Goal: Task Accomplishment & Management: Manage account settings

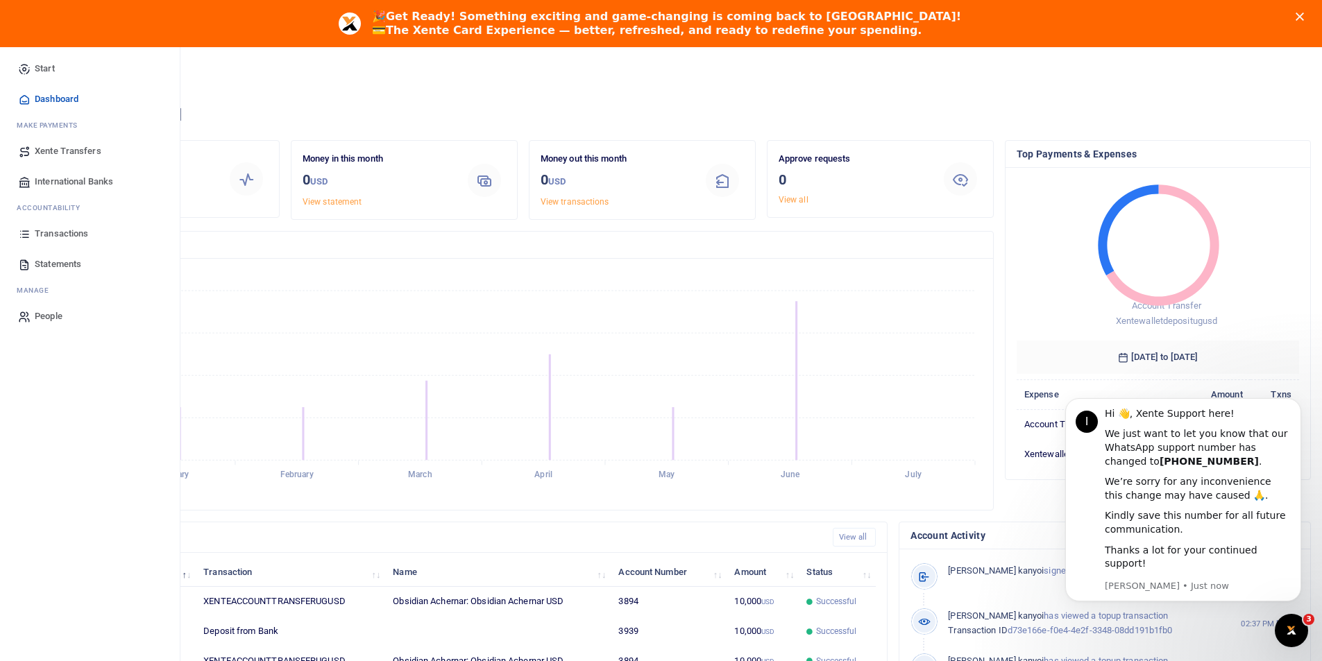
click at [69, 262] on span "Statements" at bounding box center [58, 264] width 46 height 14
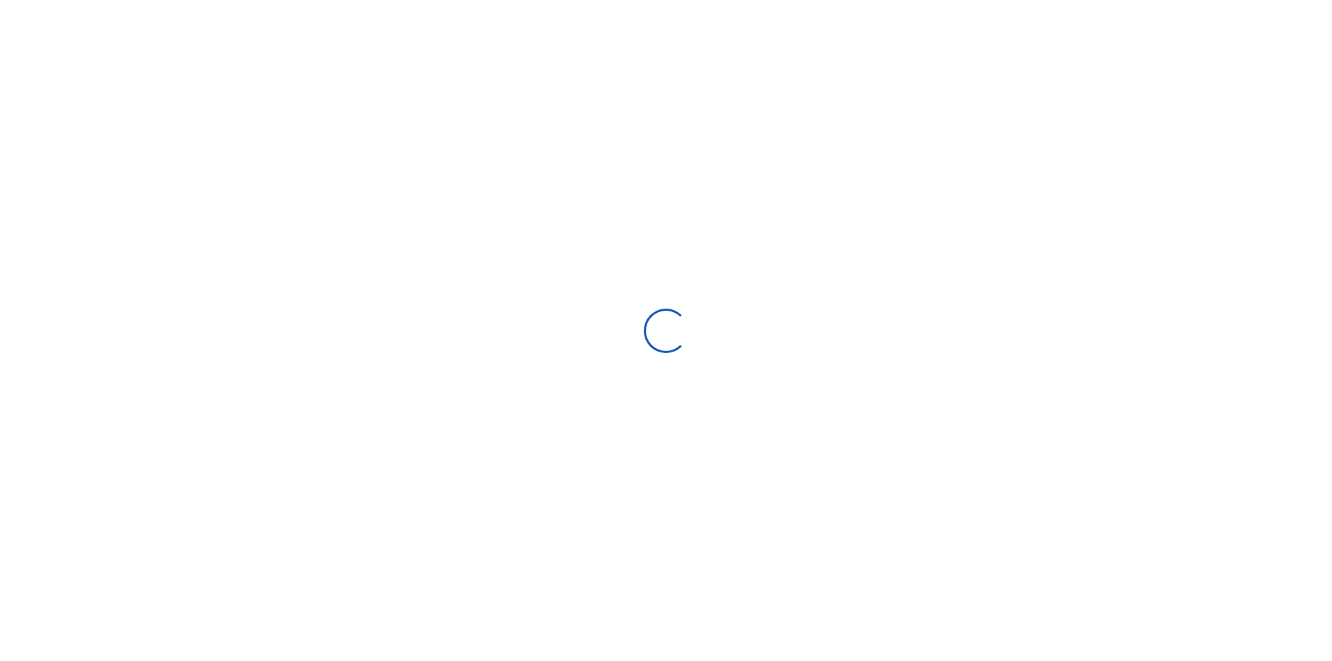
select select "ALL"
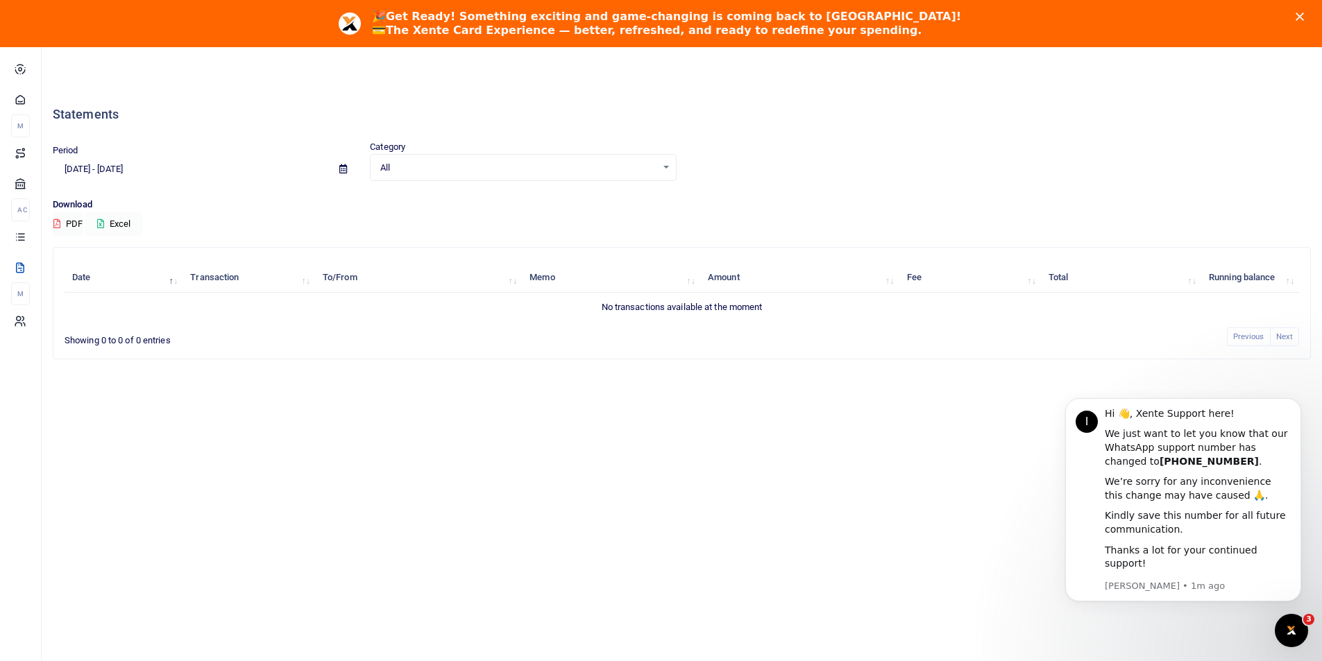
click at [117, 226] on button "Excel" at bounding box center [113, 224] width 57 height 24
click at [119, 232] on button "Excel" at bounding box center [113, 224] width 57 height 24
click at [86, 172] on input "[DATE] - [DATE]" at bounding box center [191, 170] width 276 height 24
click at [70, 396] on li "Custom Range" at bounding box center [101, 395] width 97 height 22
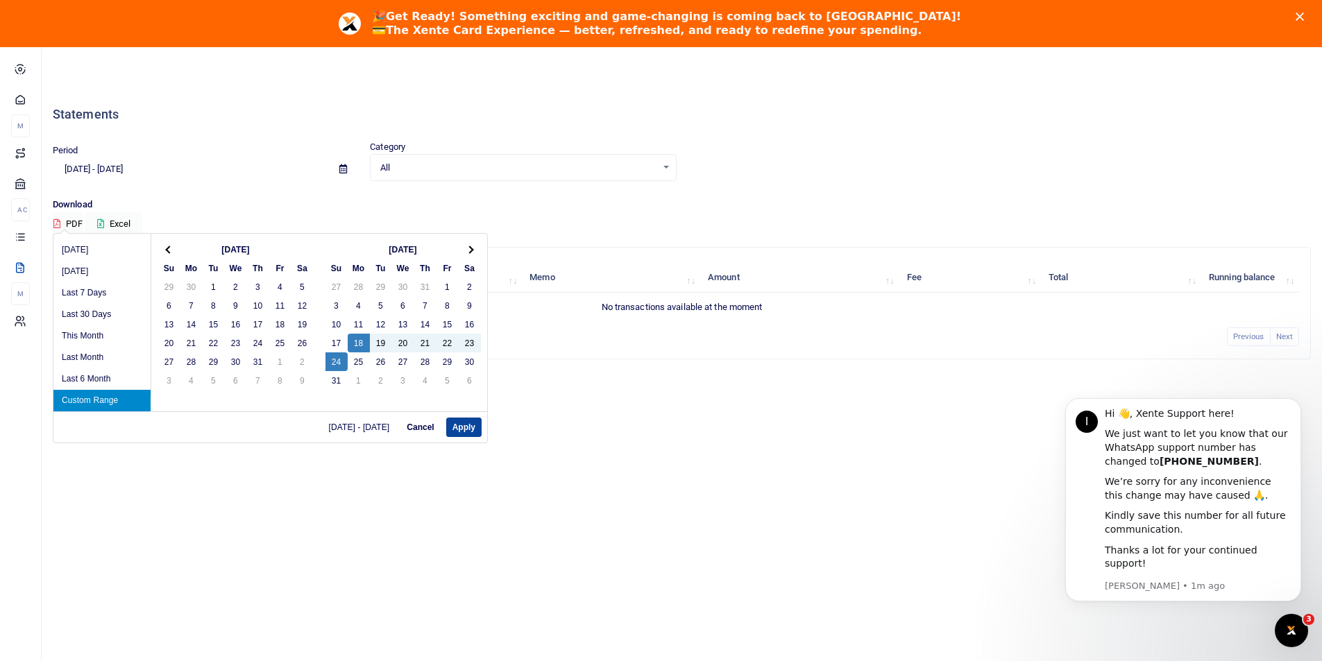
click at [466, 430] on button "Apply" at bounding box center [463, 427] width 35 height 19
type input "[DATE] - [DATE]"
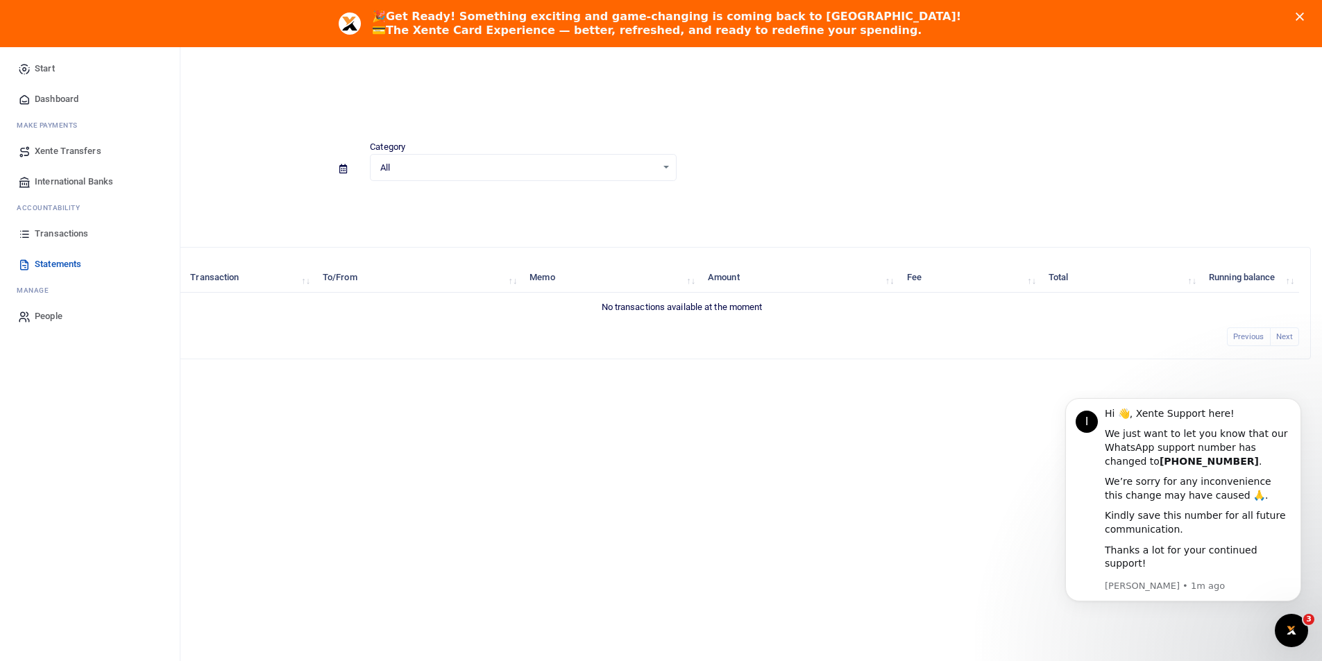
click at [64, 145] on span "Xente Transfers" at bounding box center [68, 151] width 67 height 14
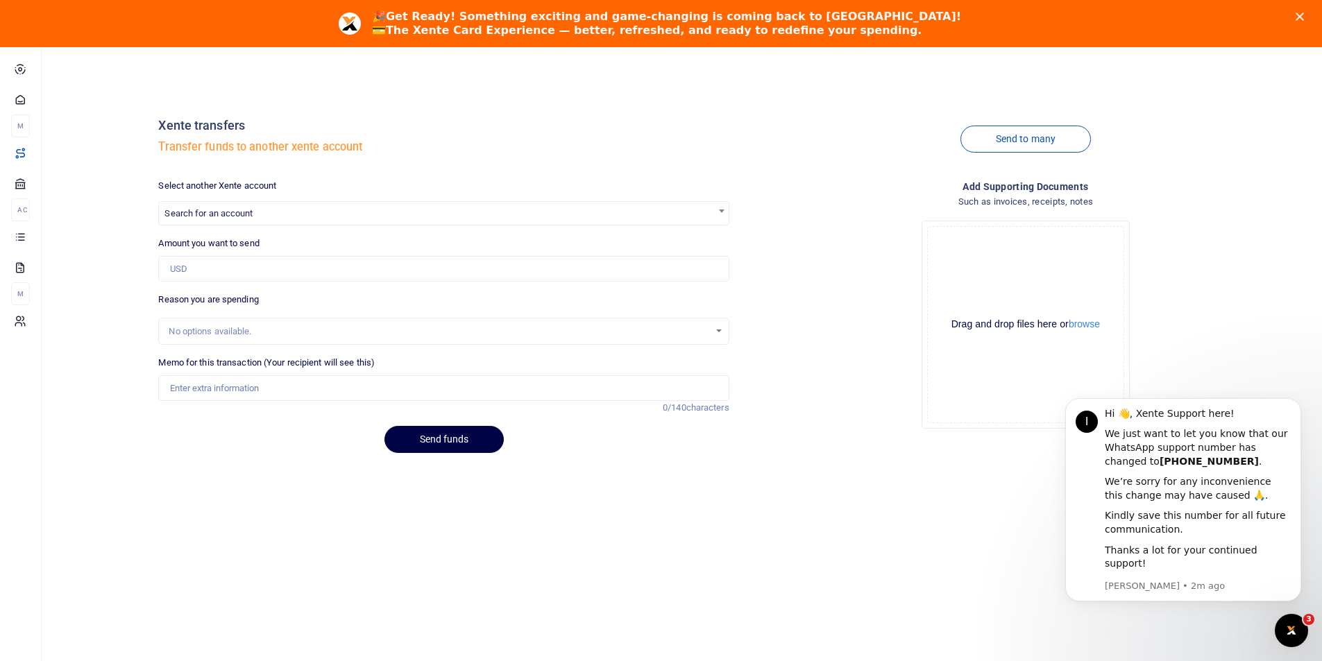
click at [1304, 14] on polygon "Close" at bounding box center [1300, 16] width 8 height 8
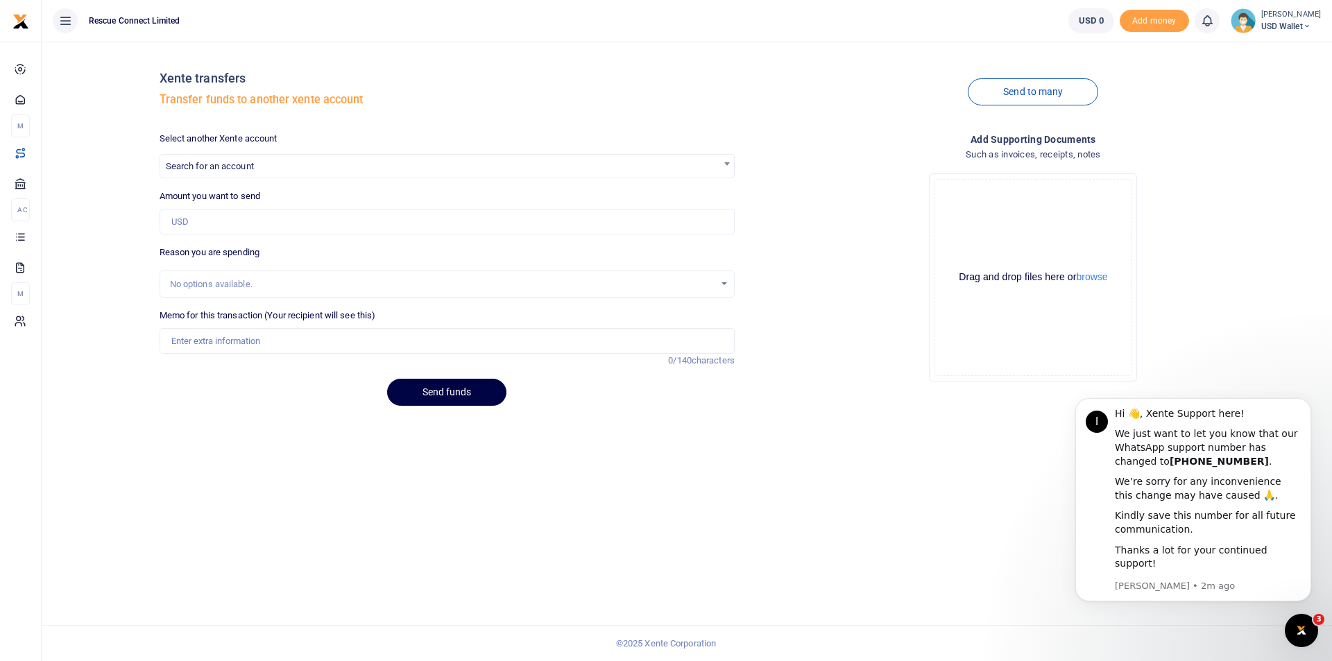
click at [1274, 15] on small "[PERSON_NAME]" at bounding box center [1292, 15] width 60 height 12
click at [1258, 58] on link "Switch accounts" at bounding box center [1270, 50] width 121 height 19
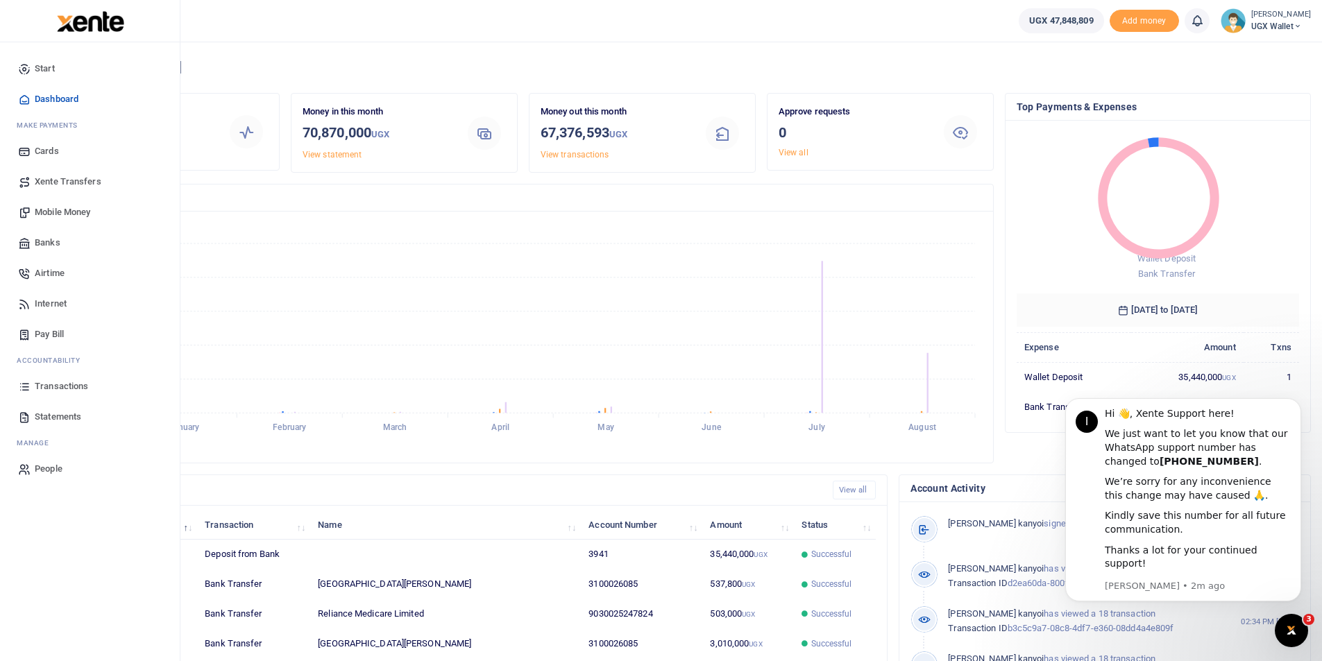
click at [49, 414] on span "Statements" at bounding box center [58, 417] width 46 height 14
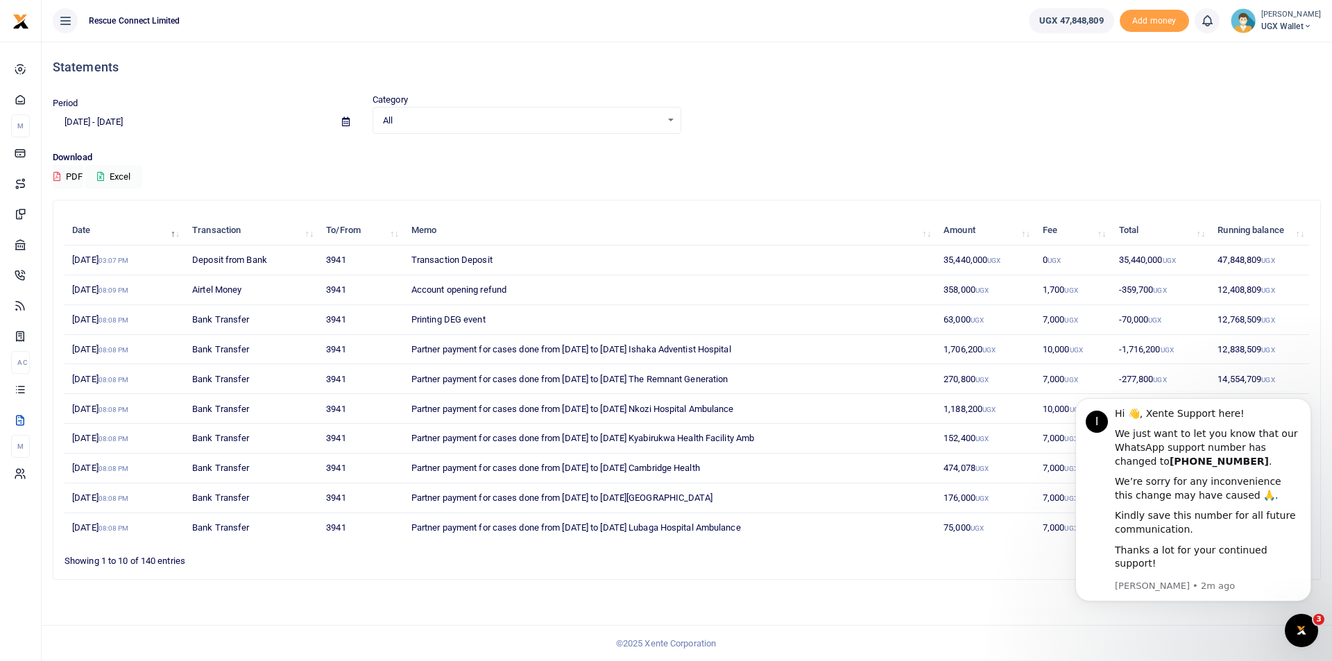
click at [87, 115] on input "[DATE] - [DATE]" at bounding box center [192, 122] width 278 height 24
click at [88, 296] on li "Custom Range" at bounding box center [101, 301] width 97 height 22
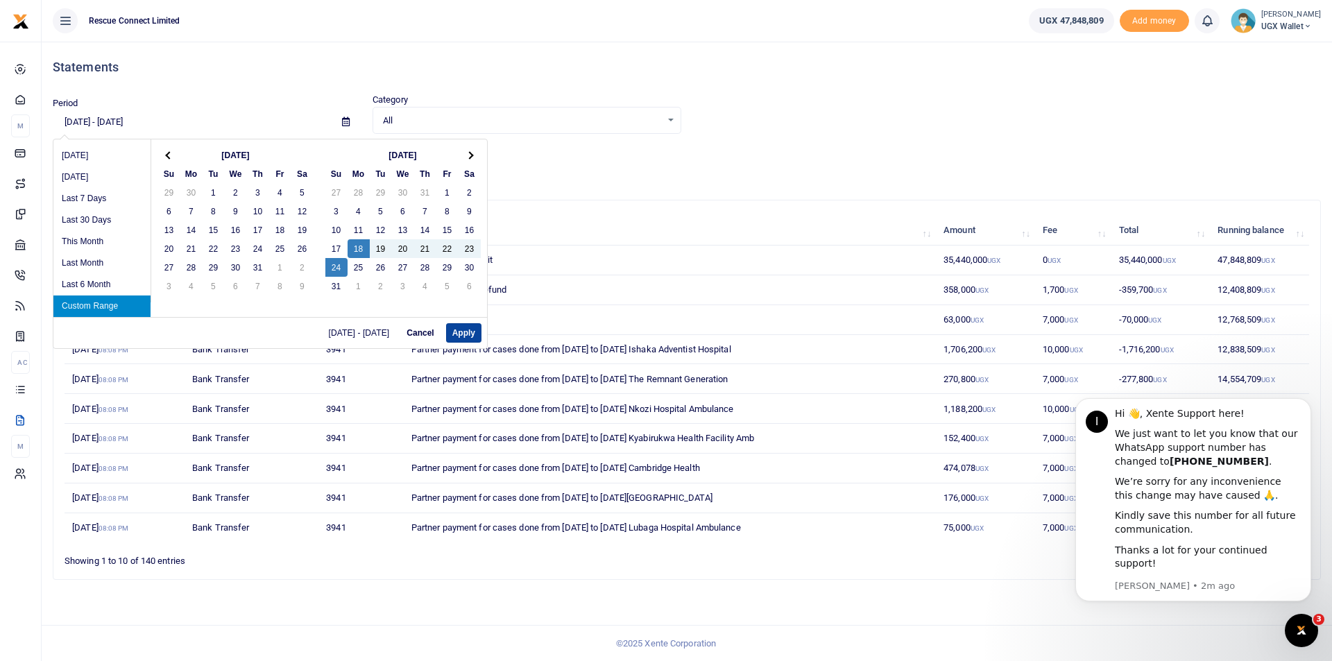
click at [464, 334] on button "Apply" at bounding box center [463, 332] width 35 height 19
type input "[DATE] - [DATE]"
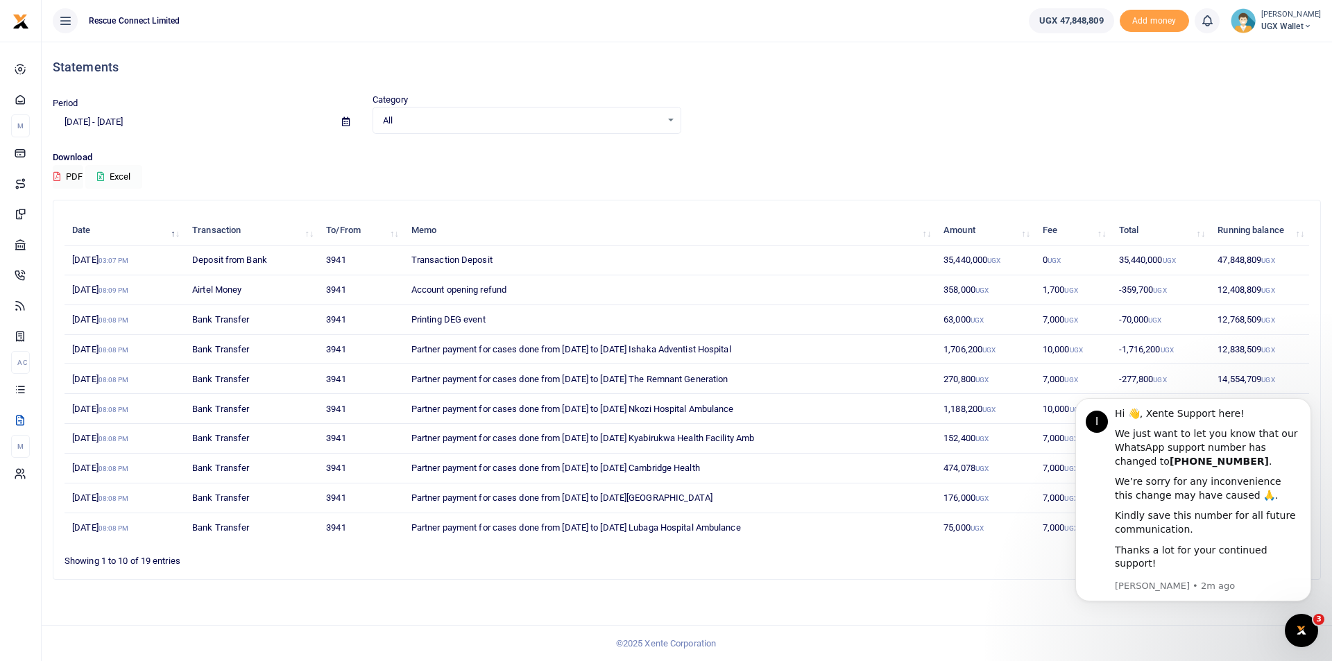
click at [115, 173] on button "Excel" at bounding box center [113, 177] width 57 height 24
